Goal: Information Seeking & Learning: Compare options

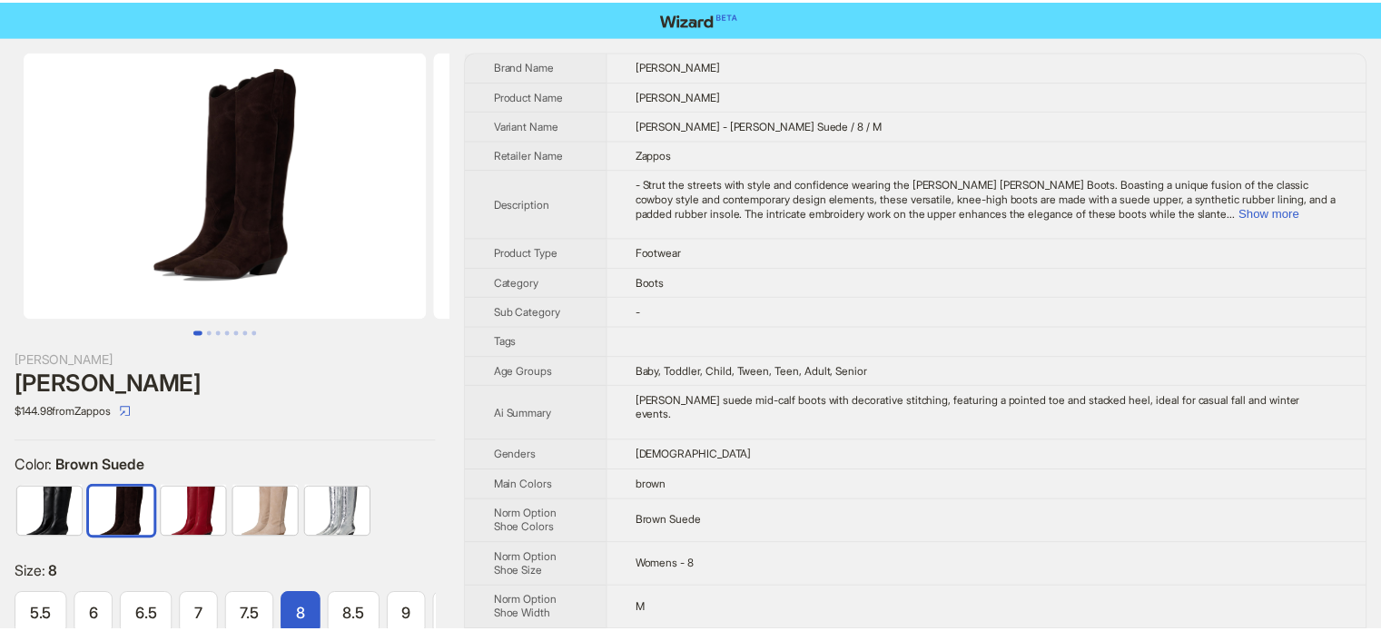
scroll to position [0, 154]
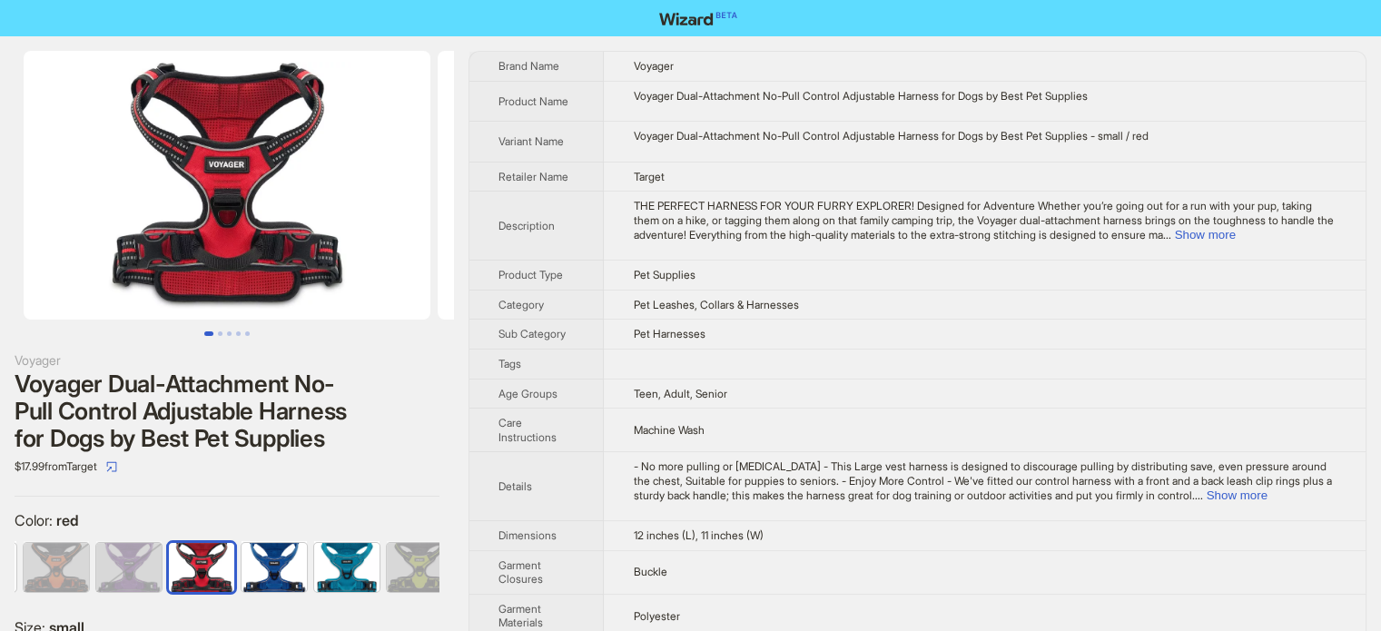
scroll to position [0, 156]
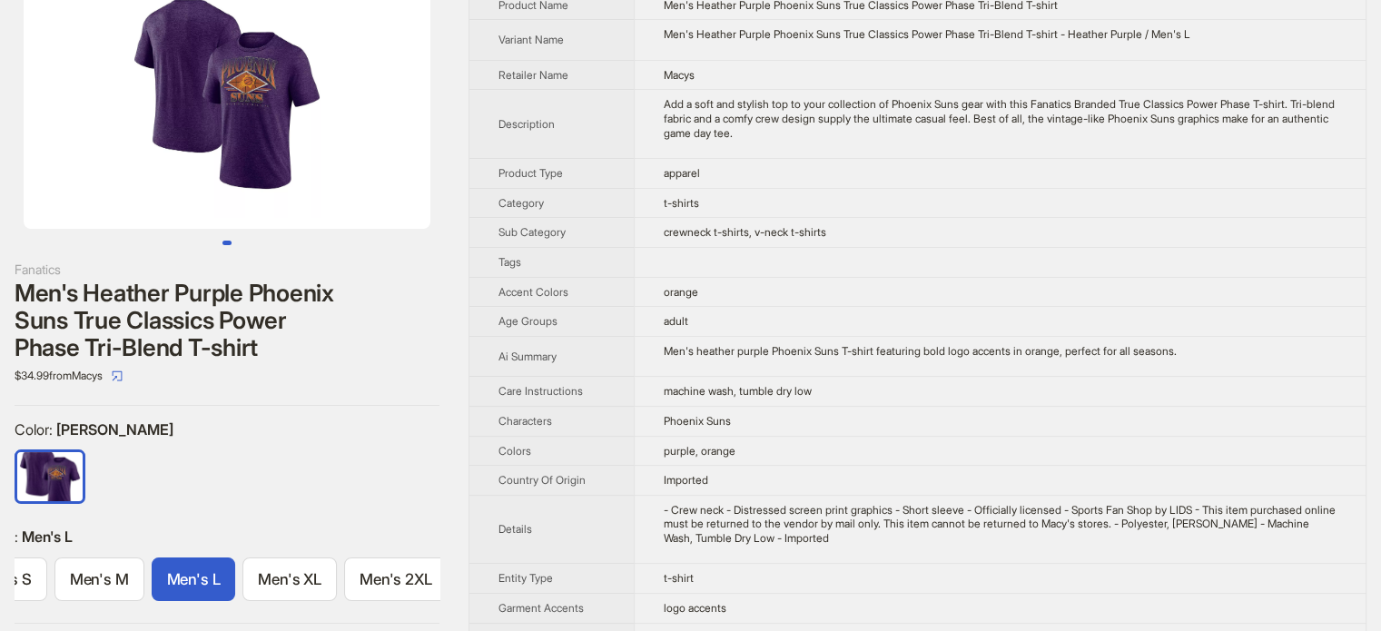
scroll to position [91, 0]
click at [253, 86] on img at bounding box center [227, 94] width 407 height 269
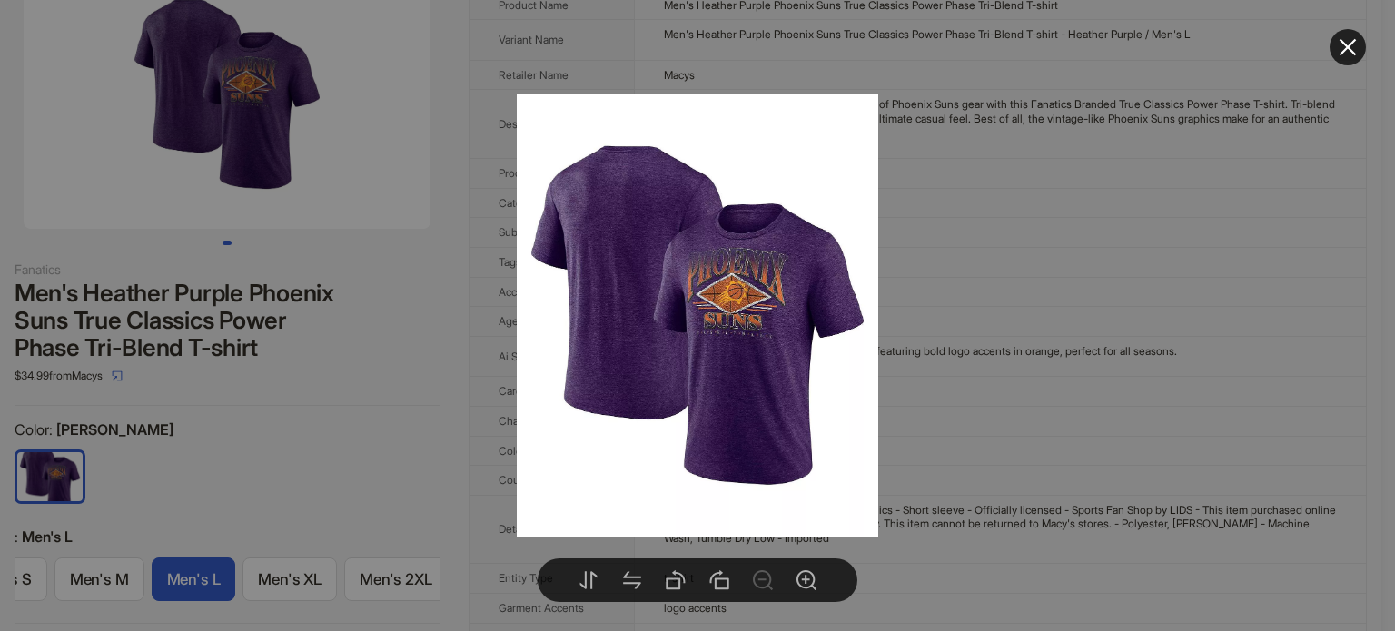
click at [1149, 259] on div at bounding box center [697, 315] width 1395 height 631
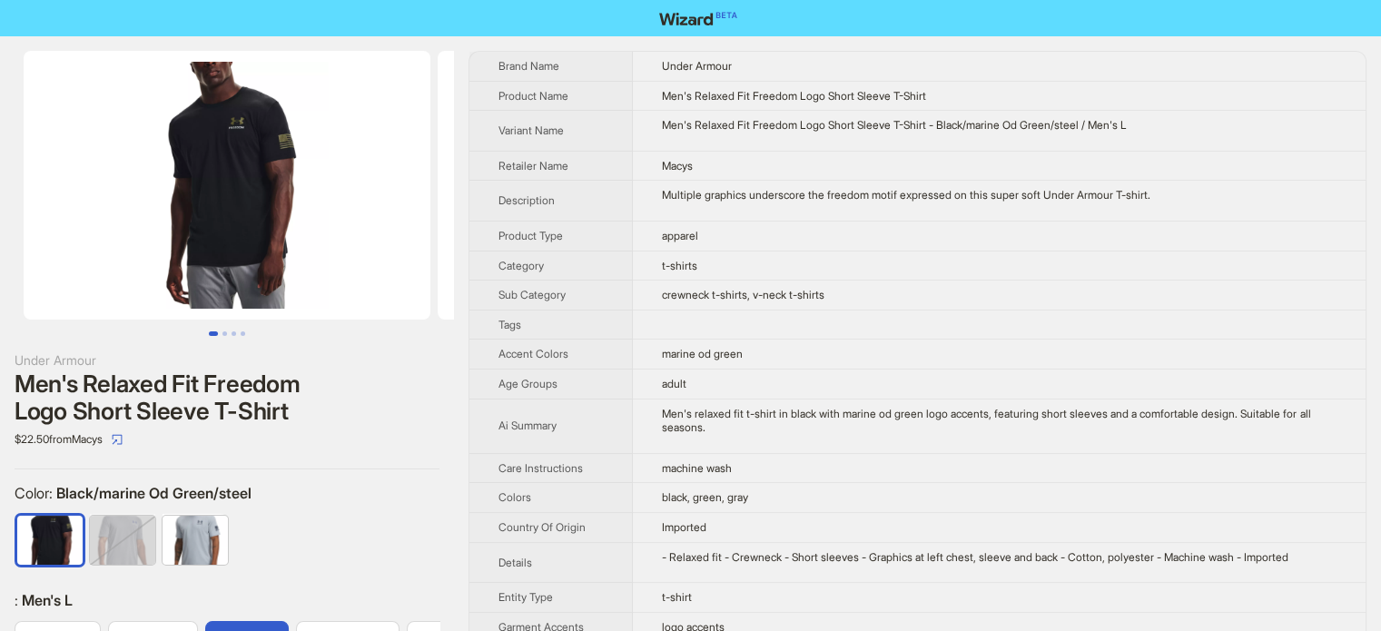
scroll to position [0, 62]
click at [252, 174] on img at bounding box center [227, 185] width 407 height 269
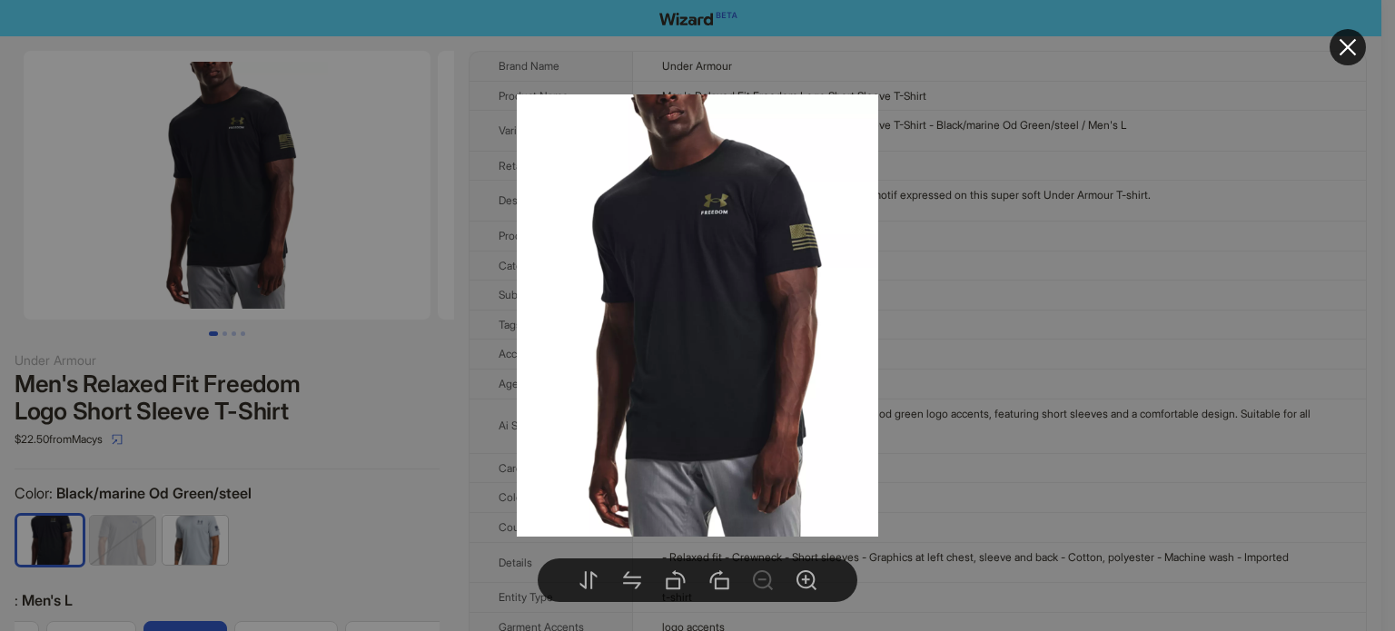
drag, startPoint x: 349, startPoint y: 466, endPoint x: 363, endPoint y: 461, distance: 15.2
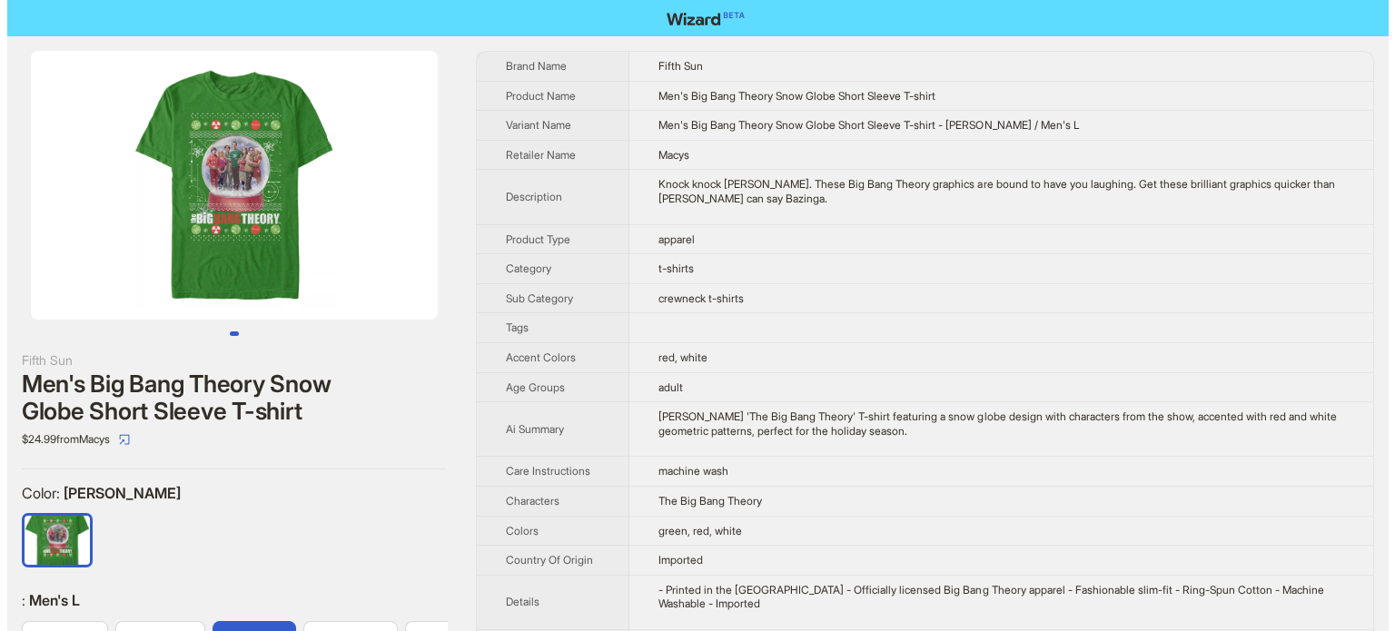
scroll to position [0, 54]
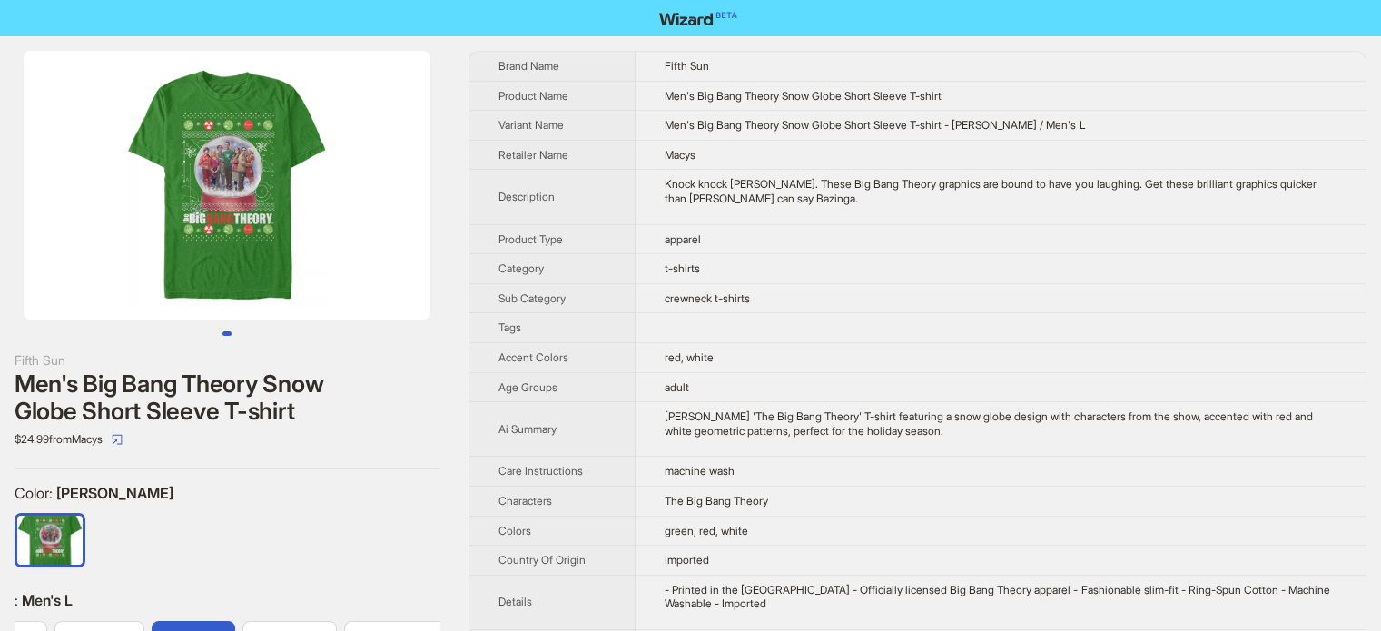
click at [235, 168] on img at bounding box center [227, 185] width 407 height 269
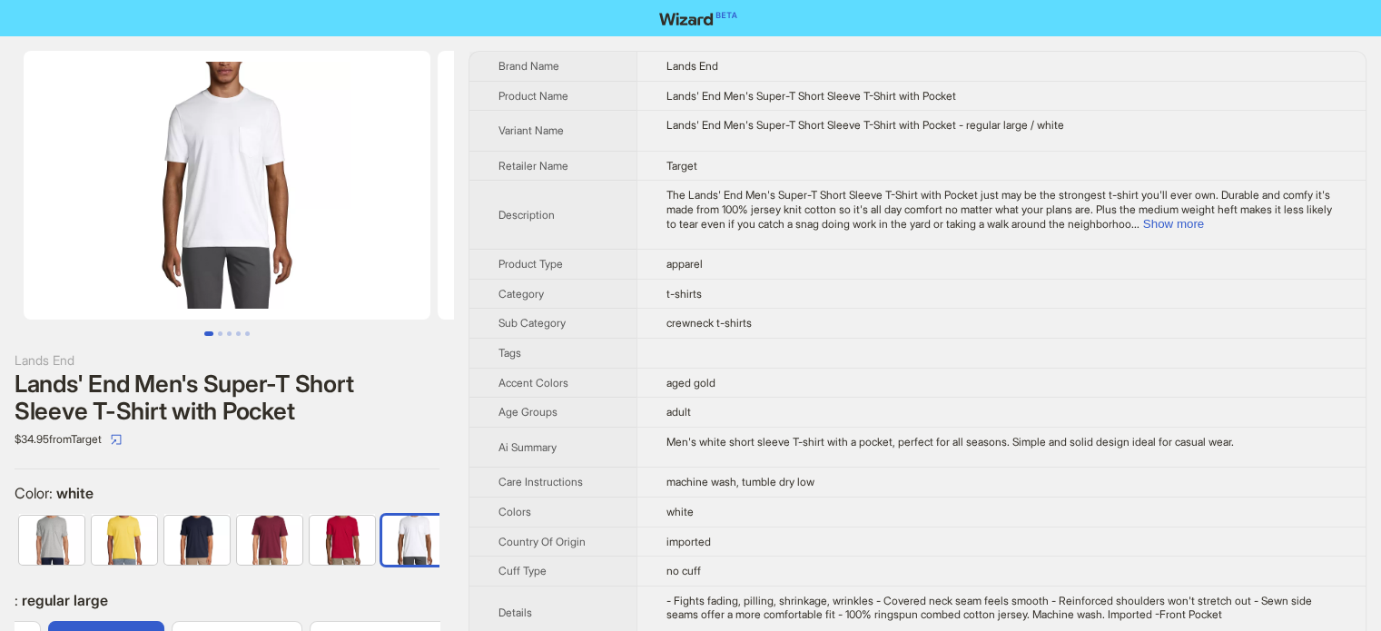
scroll to position [0, 592]
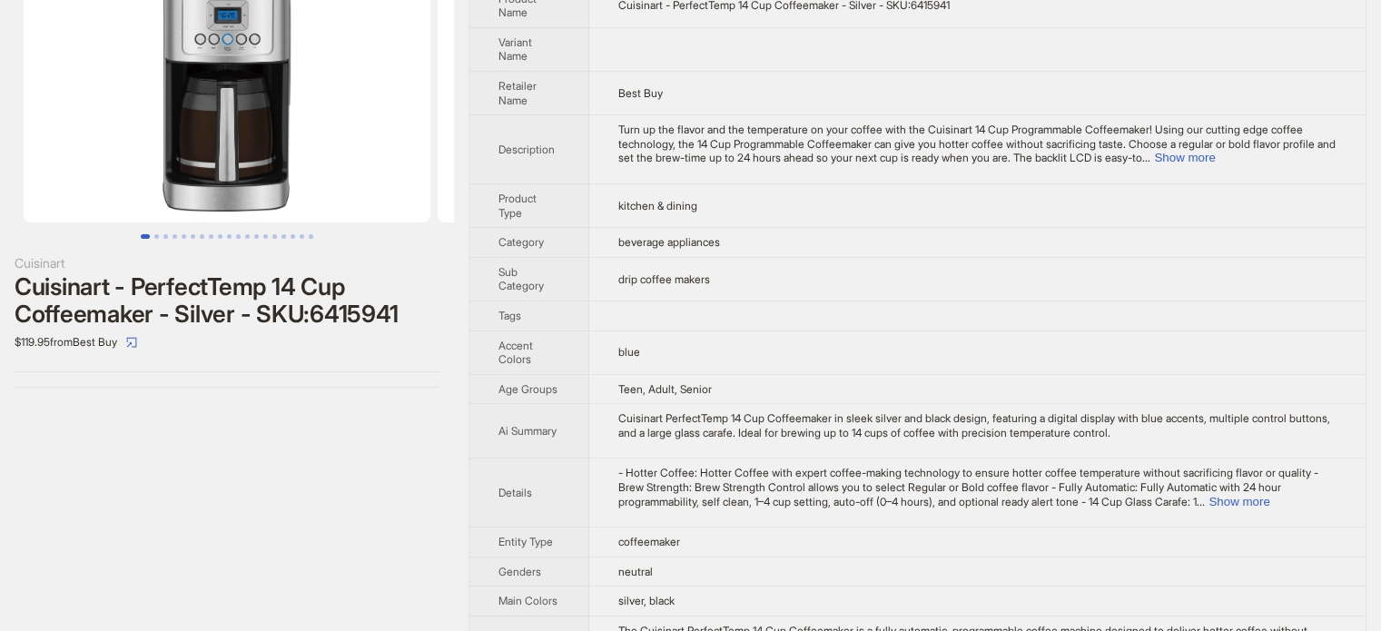
scroll to position [192, 0]
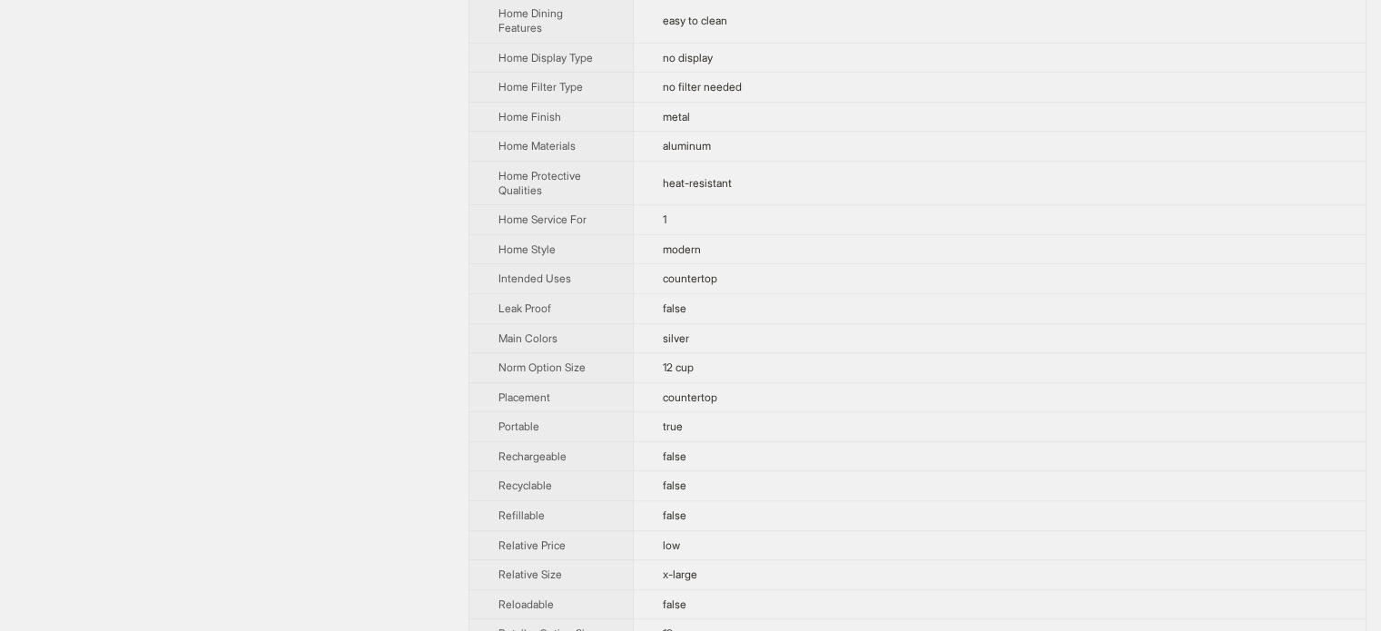
scroll to position [1262, 0]
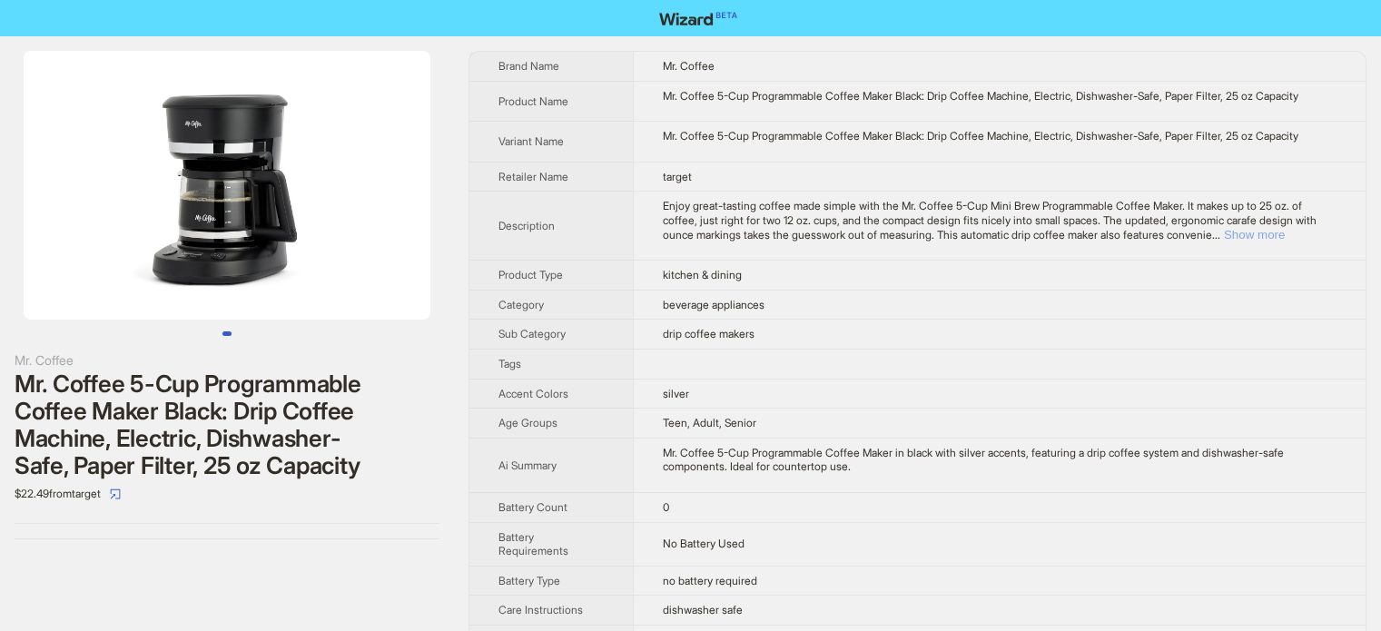
click at [1278, 232] on button "Show more" at bounding box center [1254, 235] width 61 height 14
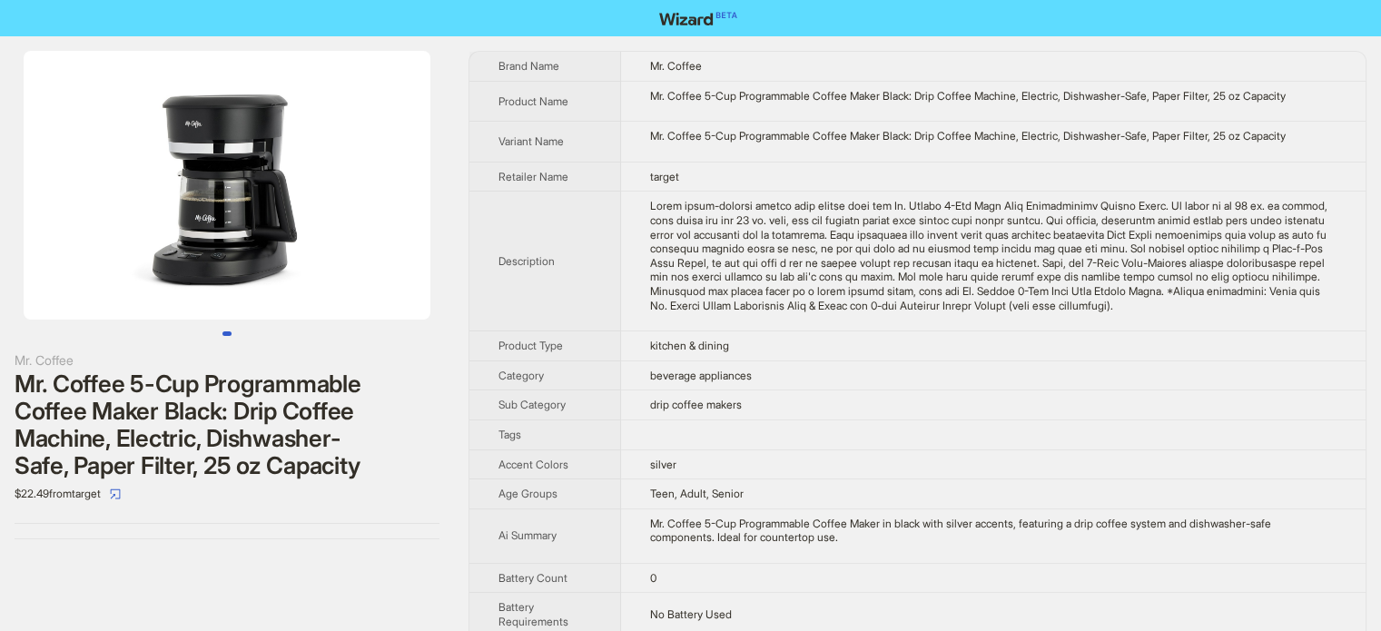
scroll to position [552, 0]
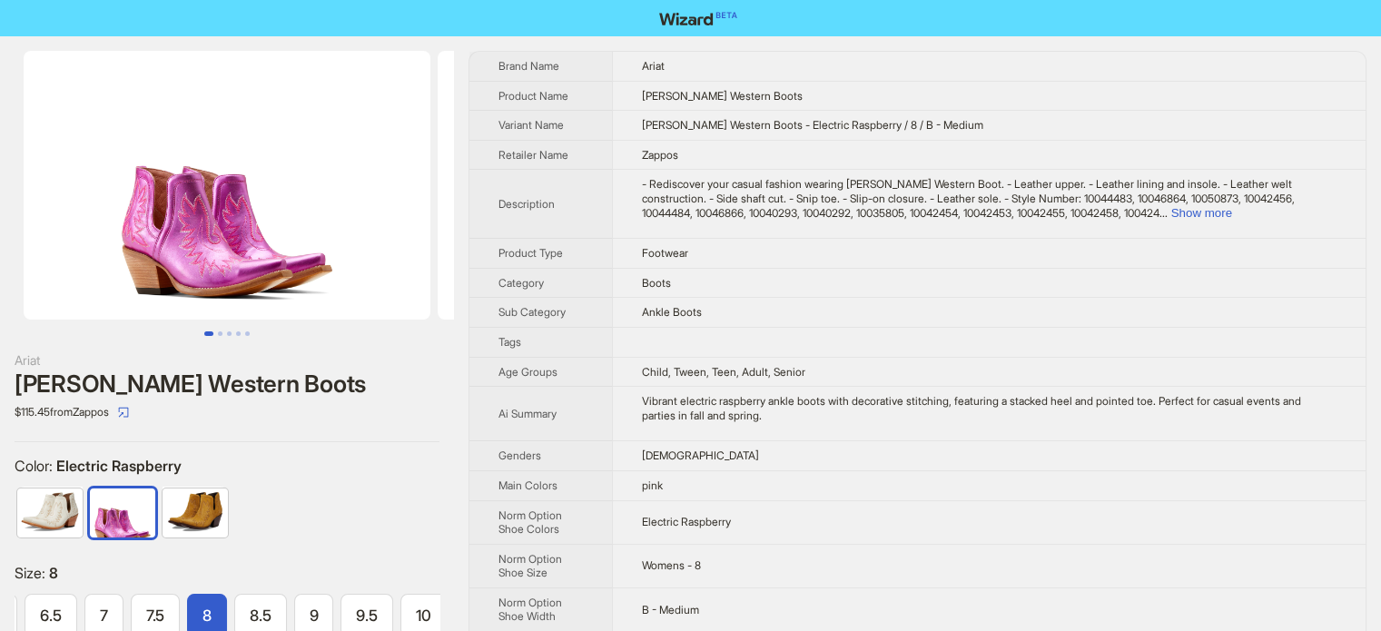
scroll to position [0, 101]
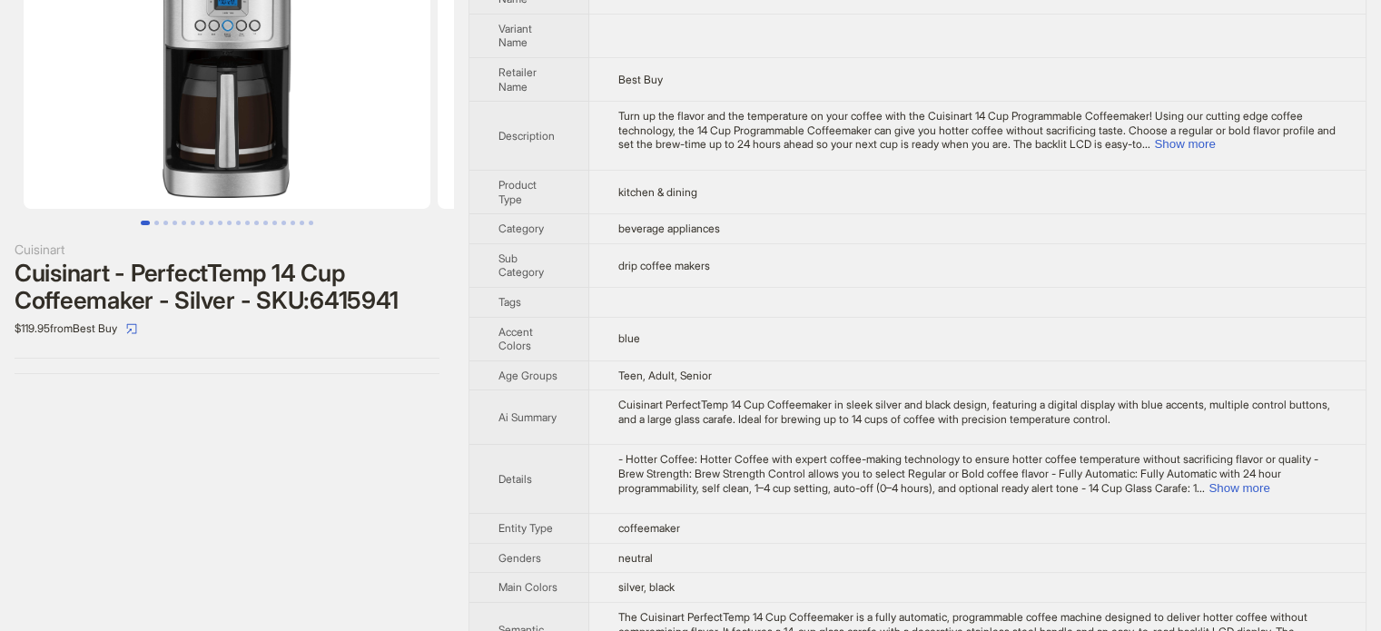
scroll to position [192, 0]
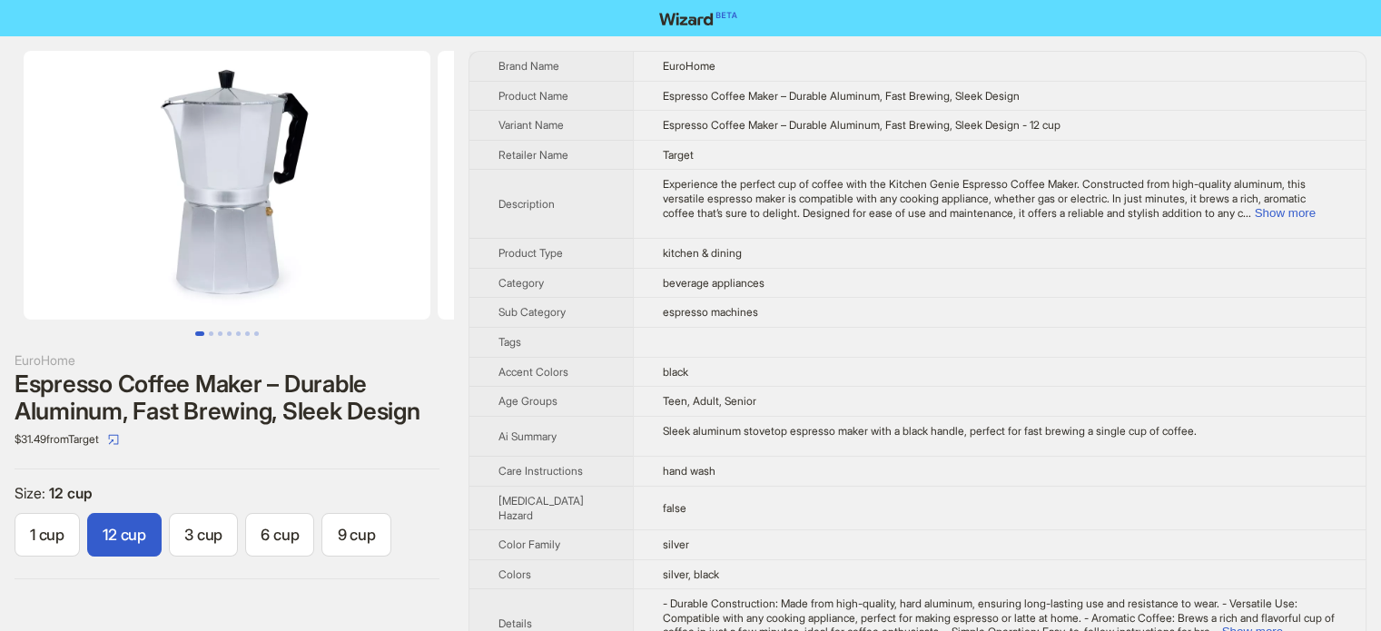
scroll to position [1262, 0]
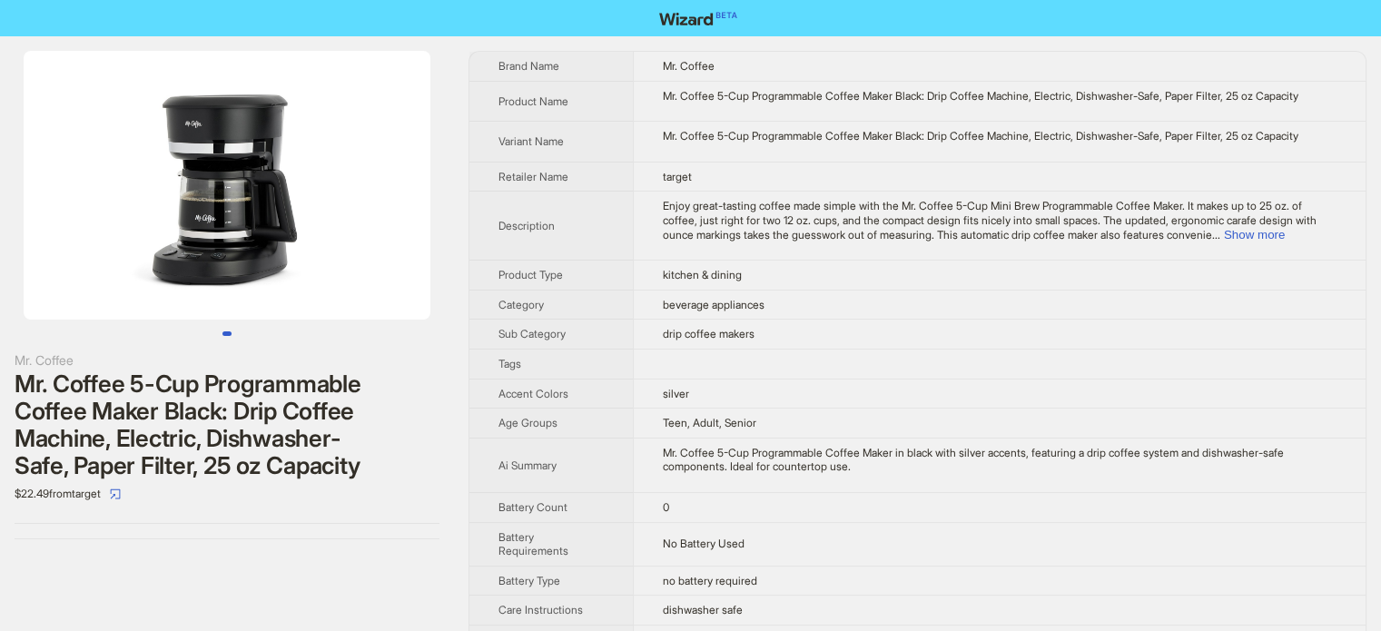
scroll to position [1689, 0]
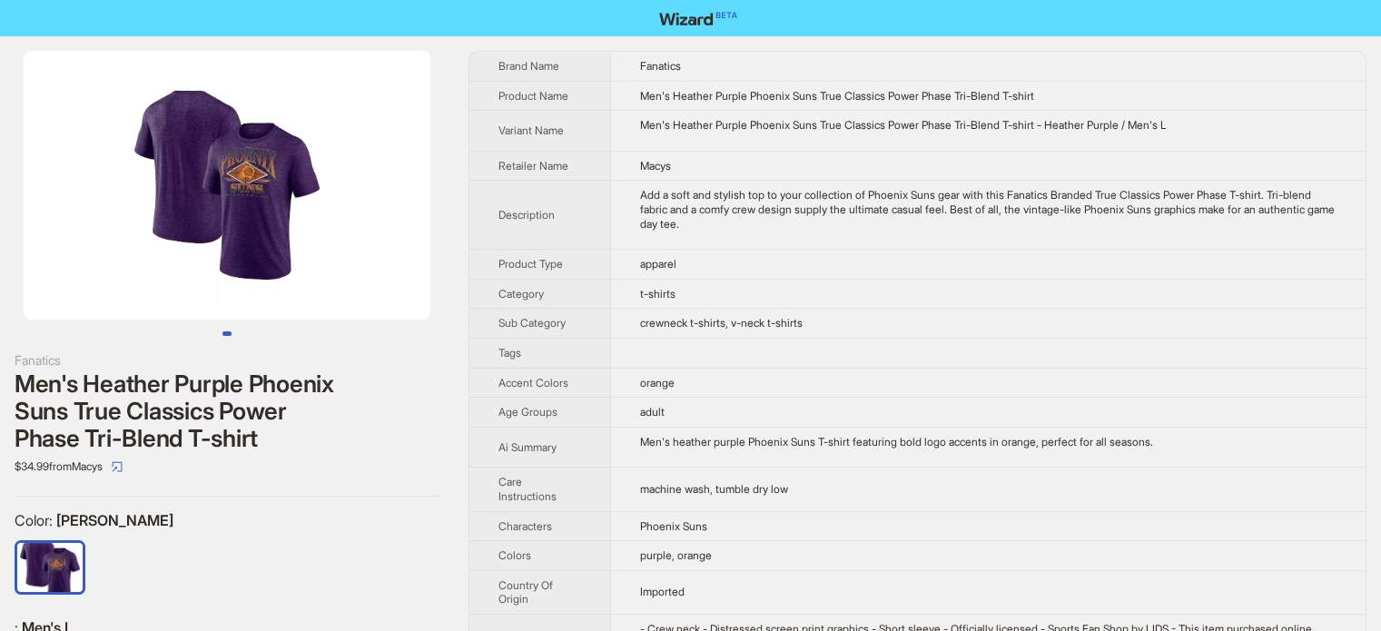
scroll to position [0, 54]
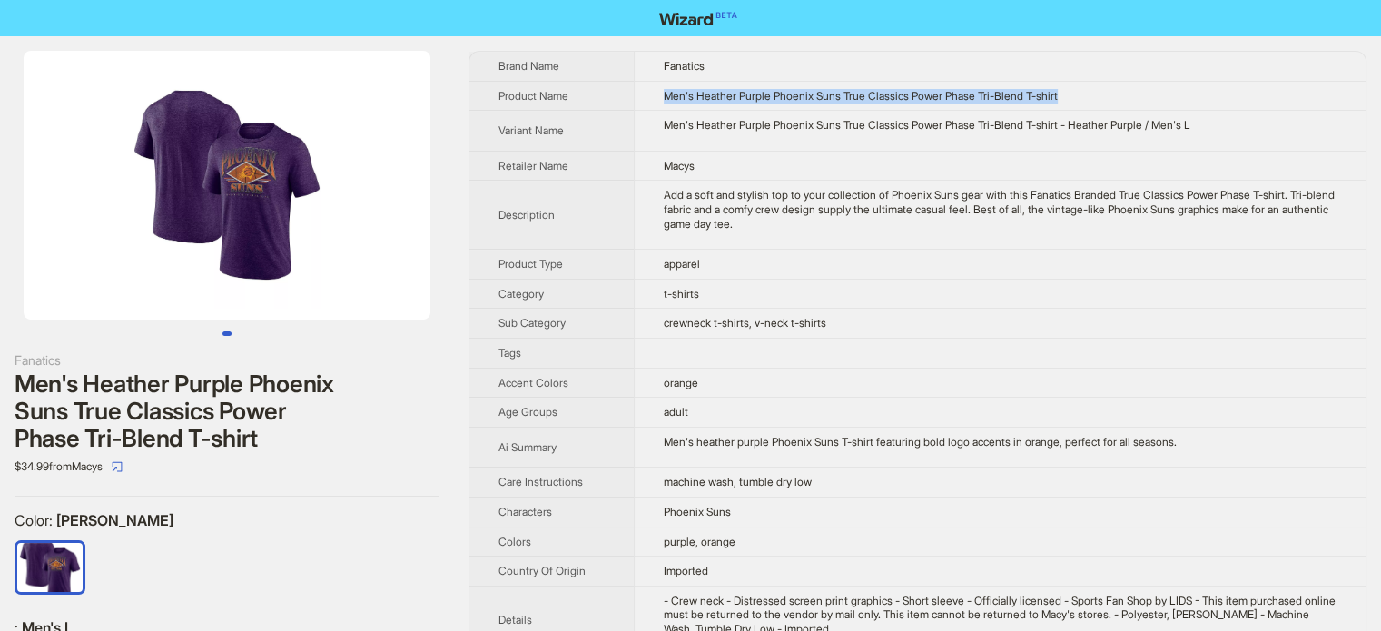
drag, startPoint x: 1069, startPoint y: 97, endPoint x: 660, endPoint y: 96, distance: 408.6
click at [660, 96] on td "Men's Heather Purple Phoenix Suns True Classics Power Phase Tri-Blend T-shirt" at bounding box center [1000, 96] width 732 height 30
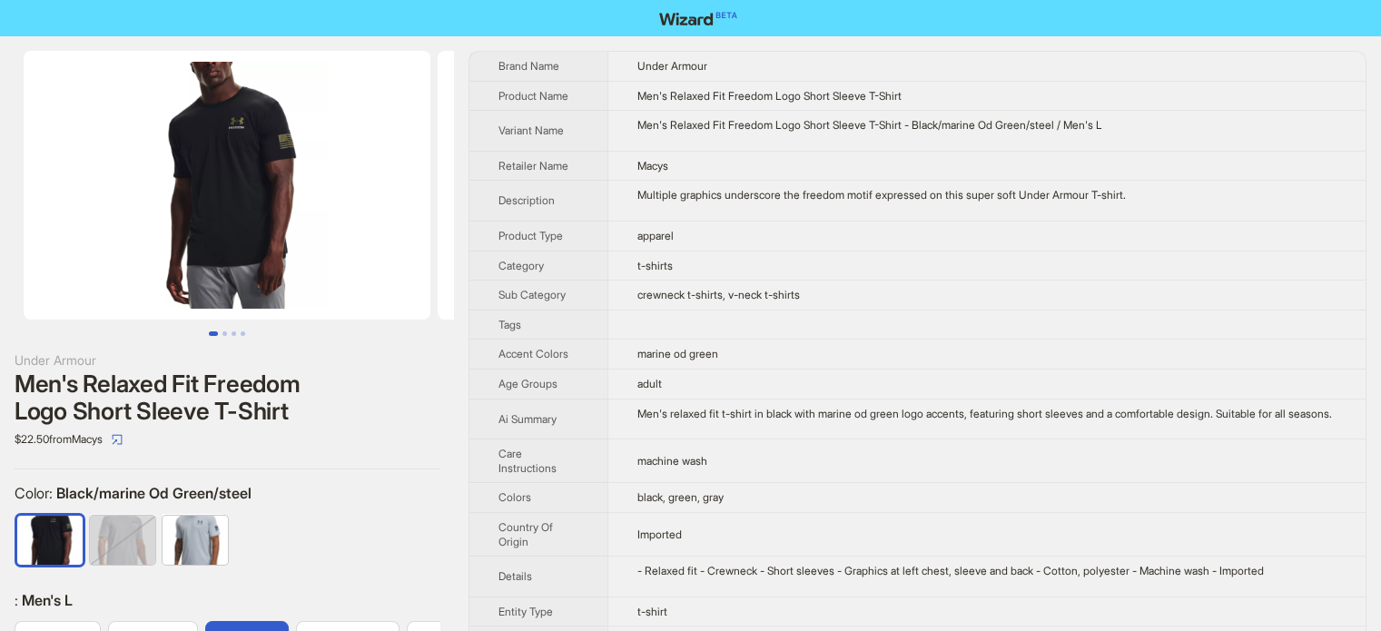
scroll to position [0, 62]
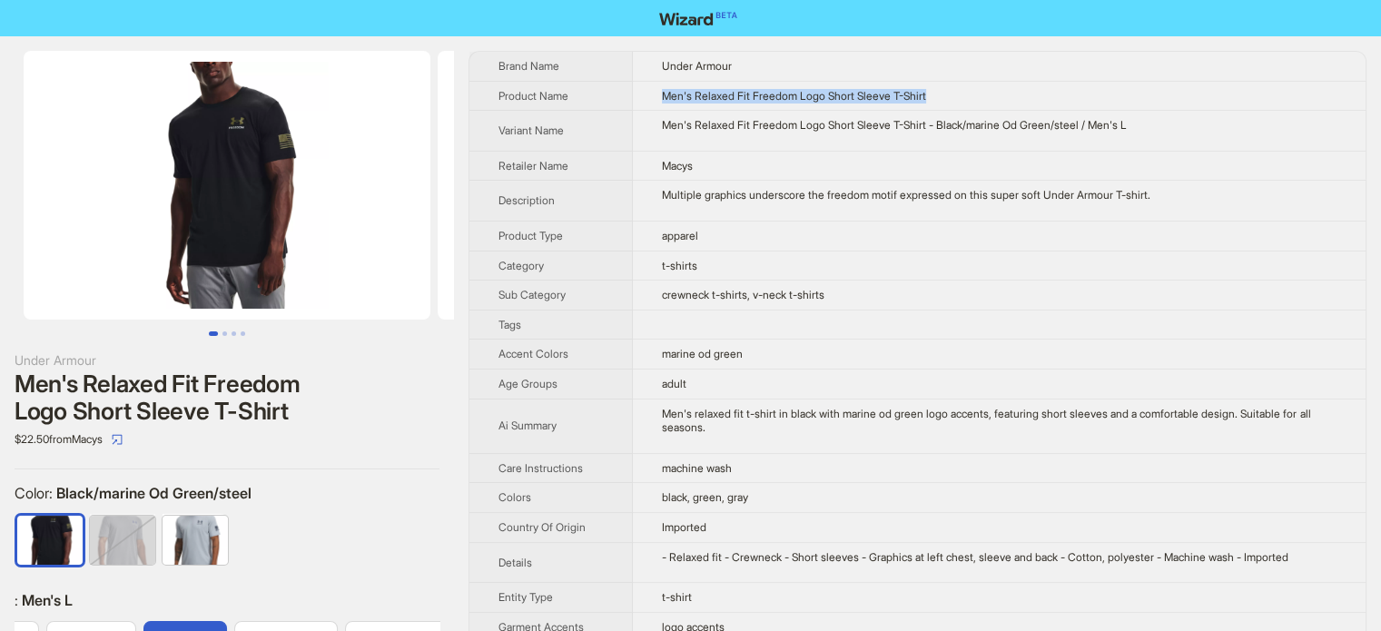
drag, startPoint x: 944, startPoint y: 96, endPoint x: 658, endPoint y: 93, distance: 286.0
click at [658, 93] on td "Men's Relaxed Fit Freedom Logo Short Sleeve T-Shirt" at bounding box center [999, 96] width 733 height 30
copy span "Men's Relaxed Fit Freedom Logo Short Sleeve T-Shirt"
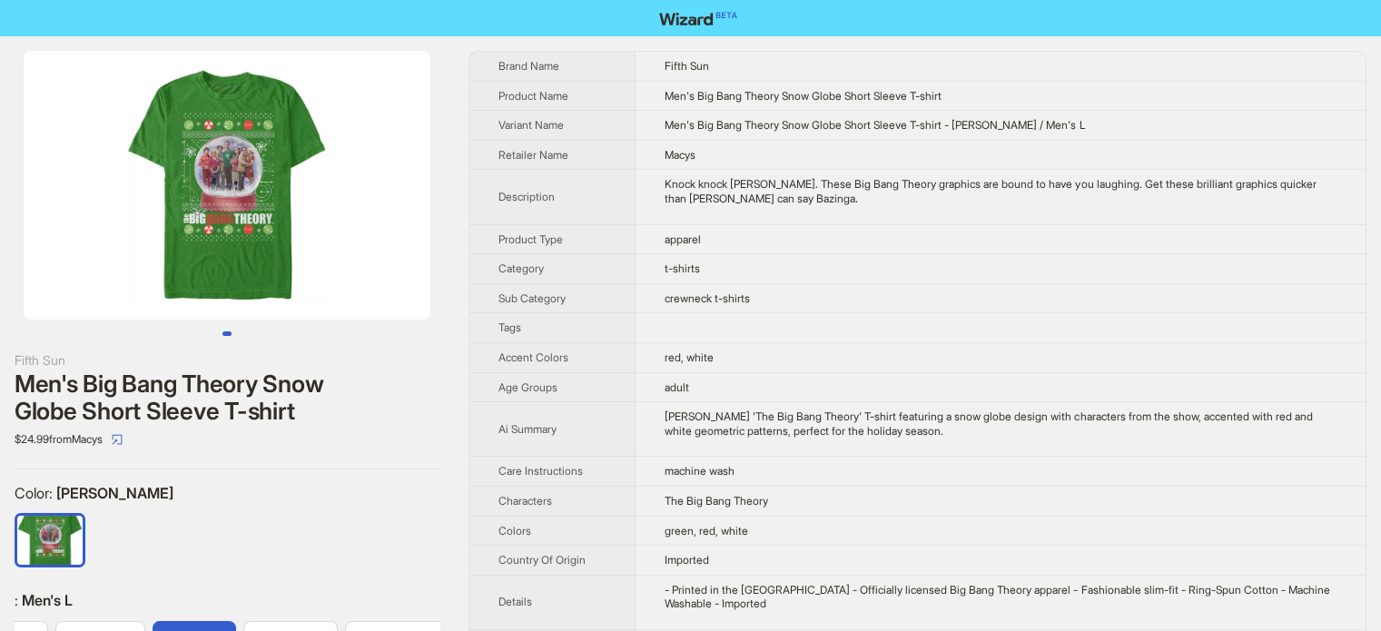
scroll to position [0, 54]
drag, startPoint x: 966, startPoint y: 88, endPoint x: 659, endPoint y: 95, distance: 307.0
click at [659, 95] on td "Men's Big Bang Theory Snow Globe Short Sleeve T-shirt" at bounding box center [1001, 96] width 730 height 30
copy span "Men's Big Bang Theory Snow Globe Short Sleeve T-shirt"
